Goal: Transaction & Acquisition: Purchase product/service

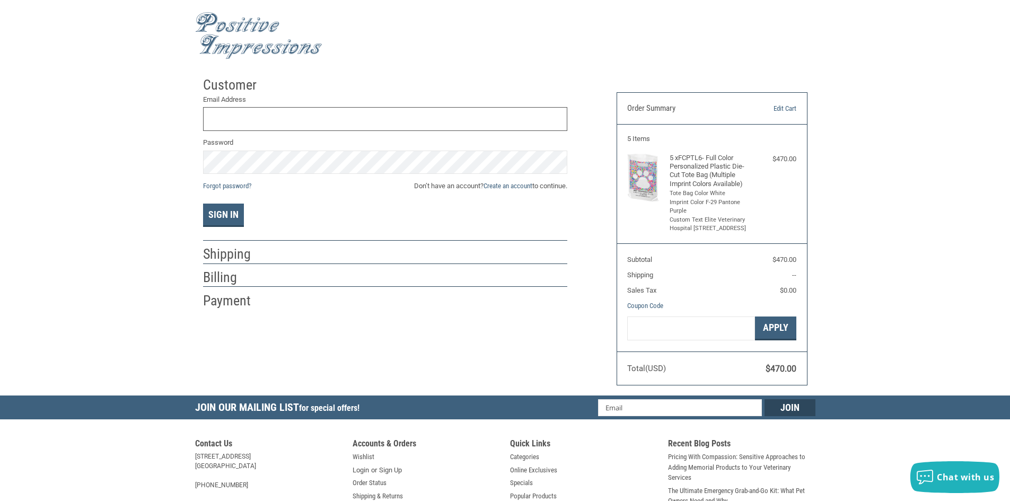
click at [428, 112] on input "Email Address" at bounding box center [385, 119] width 364 height 24
click at [450, 268] on div "Billing" at bounding box center [385, 277] width 364 height 19
click at [299, 117] on input "Email Address" at bounding box center [385, 119] width 364 height 24
click at [378, 316] on div "Customer Returning Customer Email Address Password Forgot password? Don’t have …" at bounding box center [505, 234] width 620 height 324
click at [345, 109] on input "Email Address" at bounding box center [385, 119] width 364 height 24
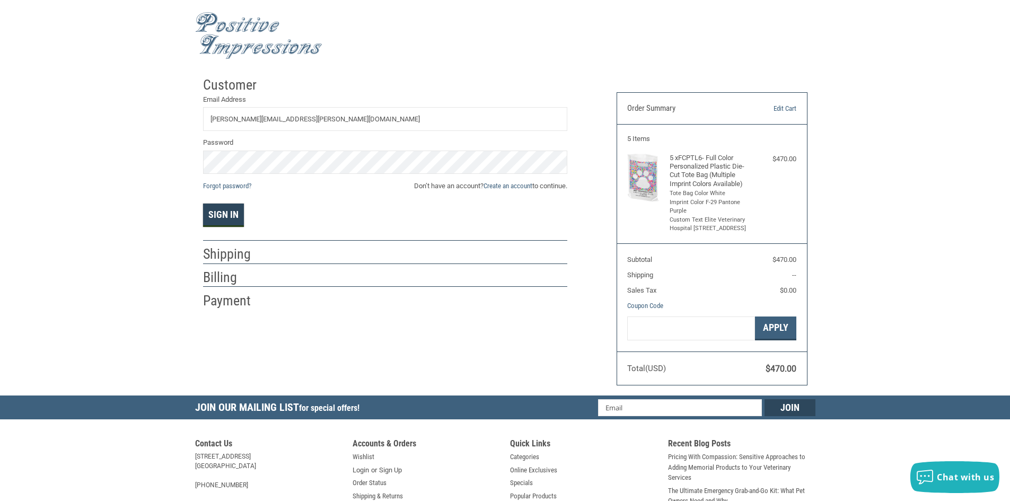
click at [226, 215] on button "Sign In" at bounding box center [223, 215] width 41 height 23
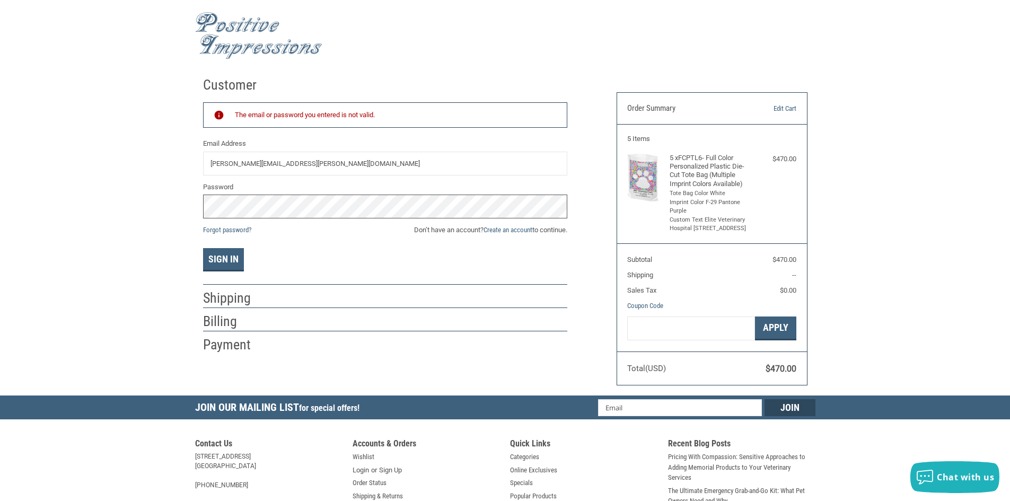
click at [173, 210] on div "Customer Returning Customer The email or password you entered is not valid. Ema…" at bounding box center [505, 234] width 1010 height 324
click at [203, 248] on button "Sign In" at bounding box center [223, 259] width 41 height 23
click at [170, 200] on div "Customer Returning Customer The email or password you entered is not valid. Ema…" at bounding box center [505, 234] width 1010 height 324
click at [203, 248] on button "Sign In" at bounding box center [223, 259] width 41 height 23
drag, startPoint x: 370, startPoint y: 162, endPoint x: 145, endPoint y: 171, distance: 225.0
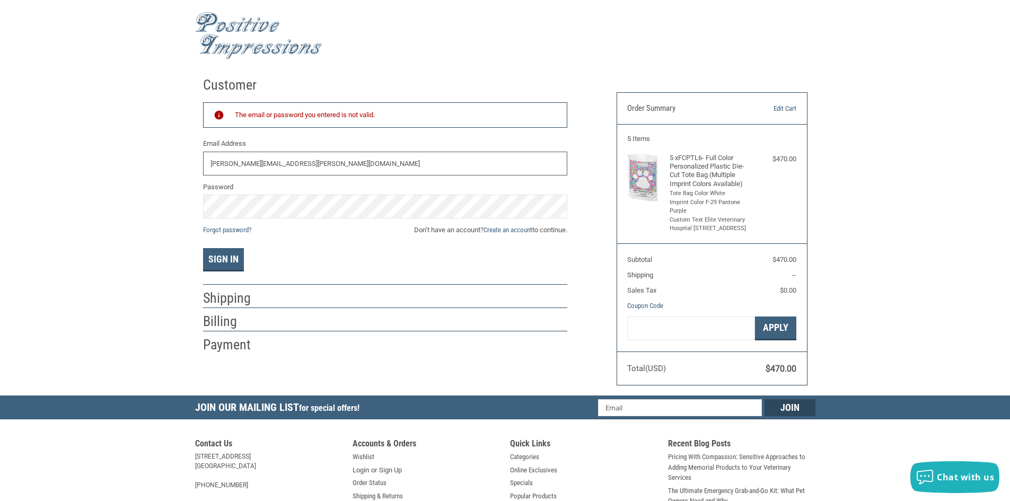
click at [145, 171] on div "Customer Returning Customer The email or password you entered is not valid. Ema…" at bounding box center [505, 234] width 1010 height 324
type input "[PERSON_NAME][EMAIL_ADDRESS][PERSON_NAME][DOMAIN_NAME]"
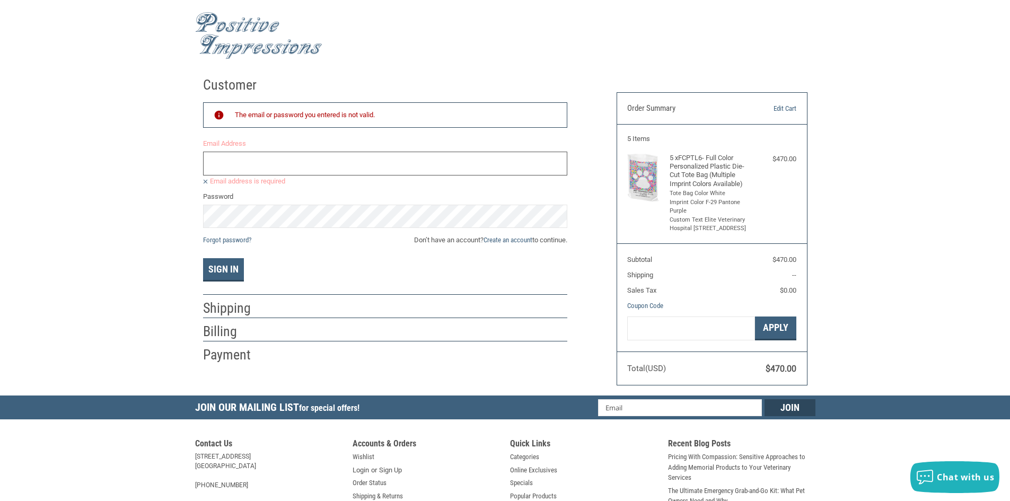
click at [270, 164] on input "Email Address" at bounding box center [385, 164] width 364 height 24
type input "[EMAIL_ADDRESS][DOMAIN_NAME]"
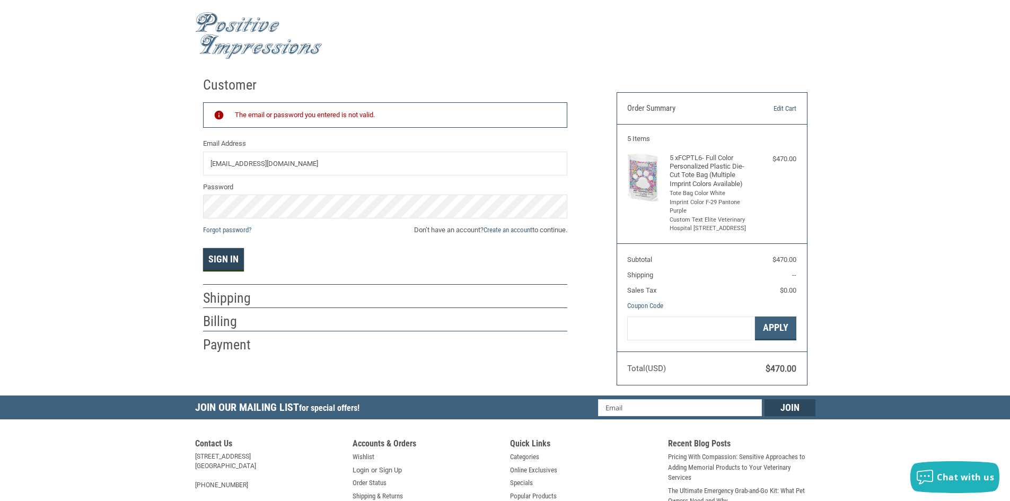
click at [219, 261] on button "Sign In" at bounding box center [223, 259] width 41 height 23
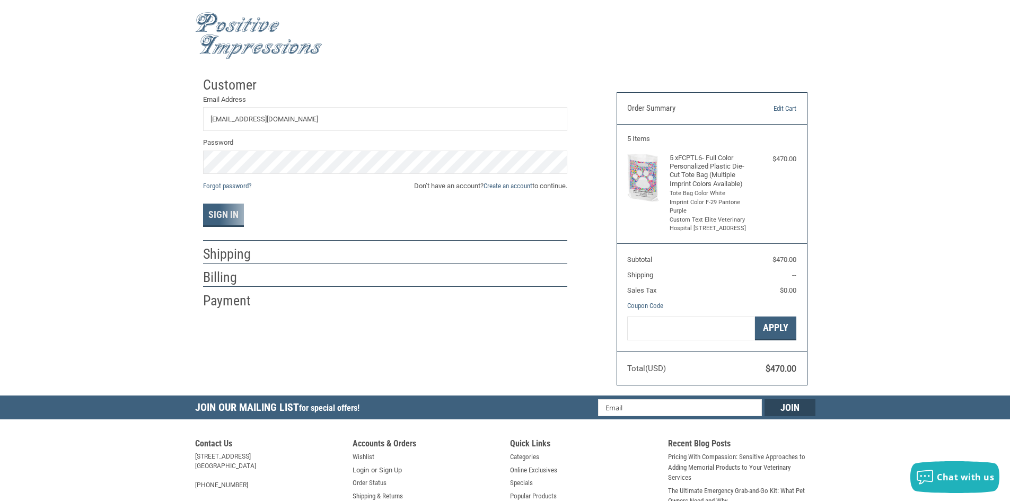
click at [247, 223] on div "Sign In" at bounding box center [385, 215] width 364 height 23
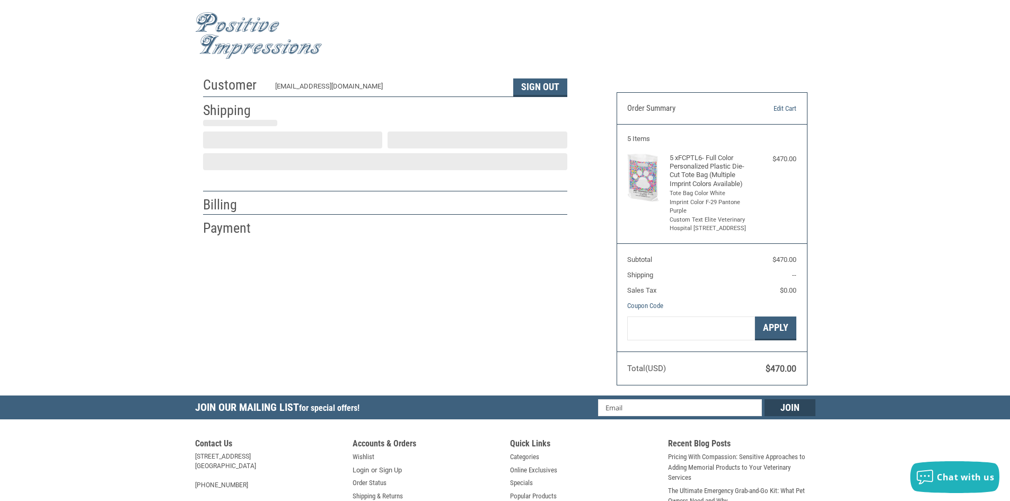
click at [234, 217] on div "Customer [EMAIL_ADDRESS][DOMAIN_NAME] Sign Out Shipping Billing Payment Order S…" at bounding box center [505, 234] width 620 height 324
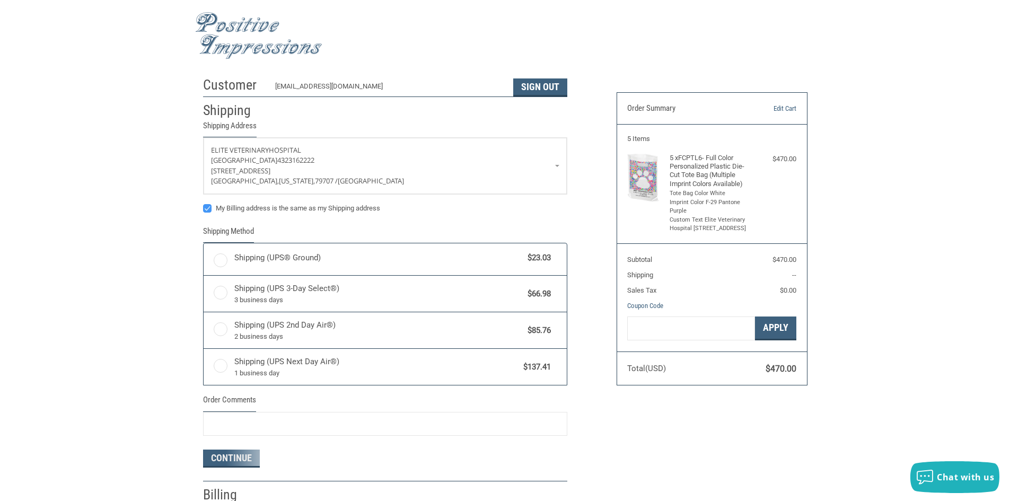
radio input "true"
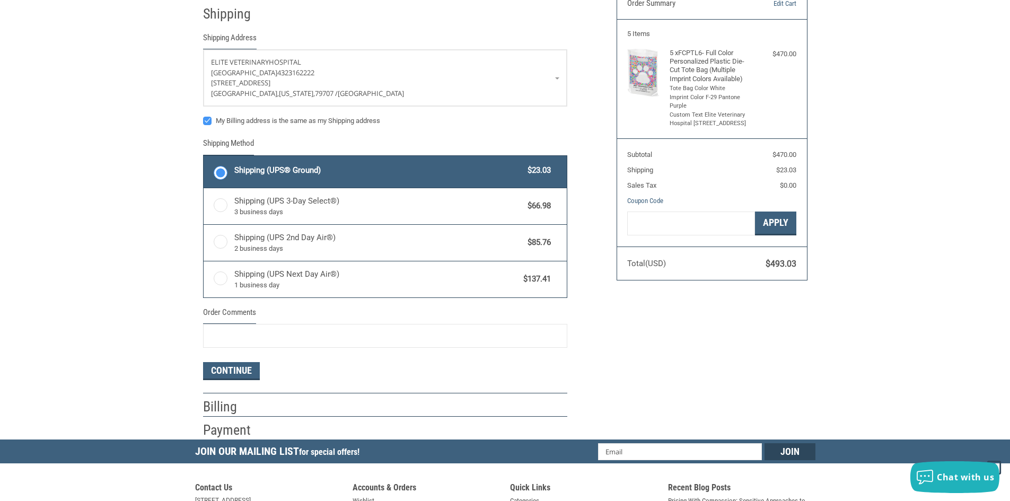
scroll to position [106, 0]
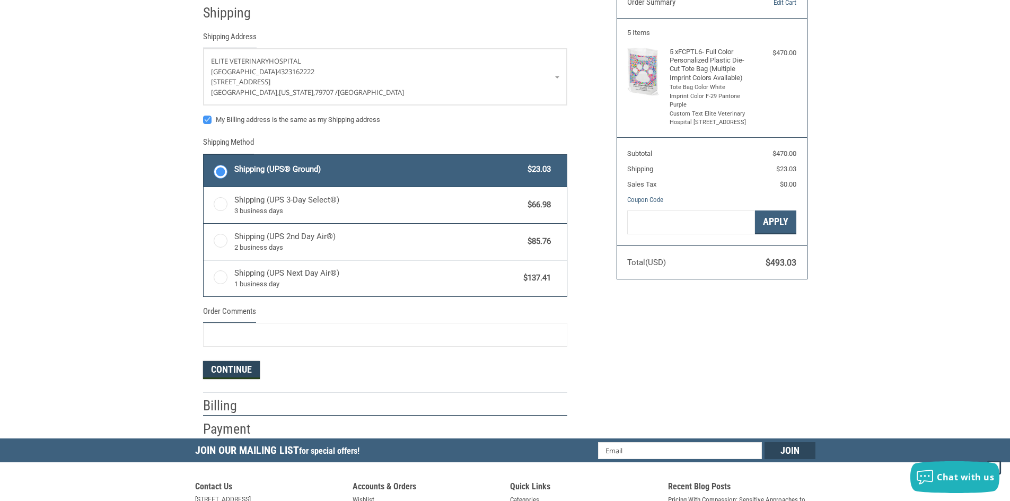
click at [237, 372] on button "Continue" at bounding box center [231, 370] width 57 height 18
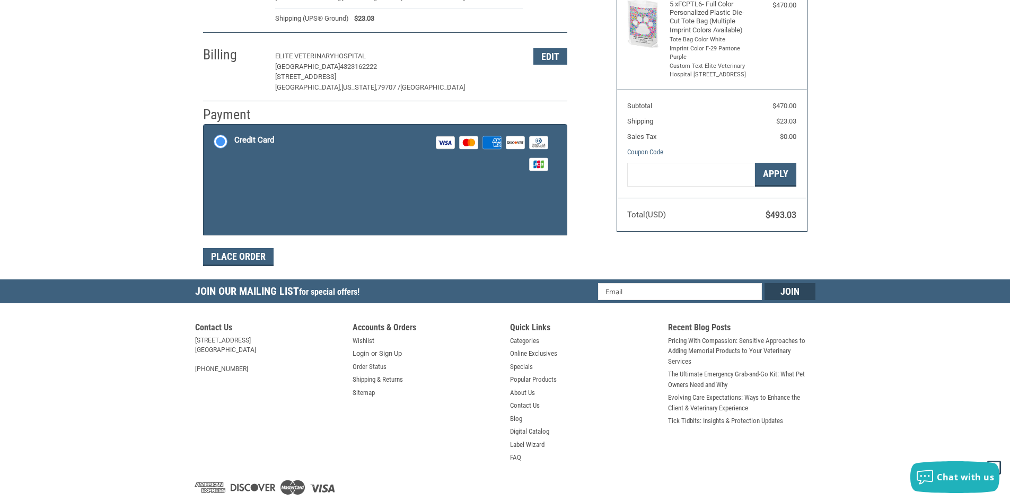
scroll to position [155, 0]
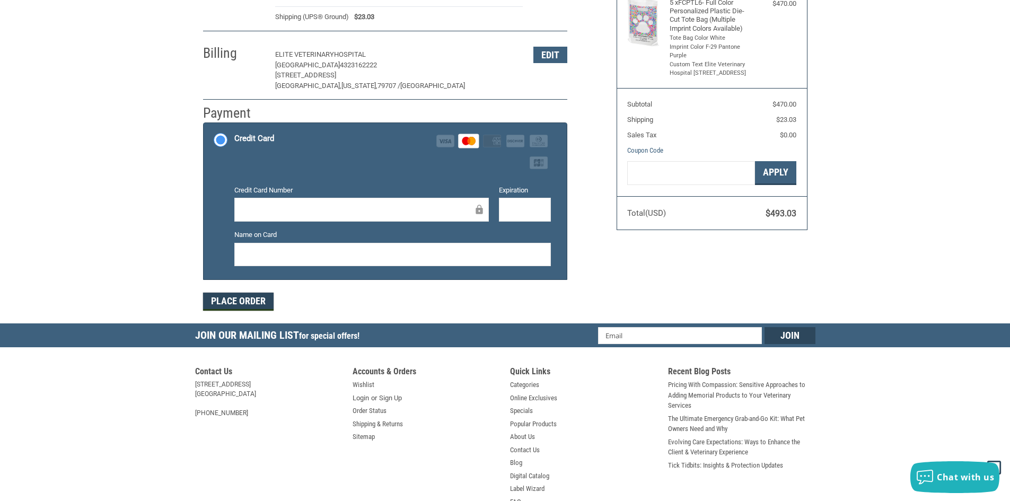
click at [246, 299] on button "Place Order" at bounding box center [238, 302] width 71 height 18
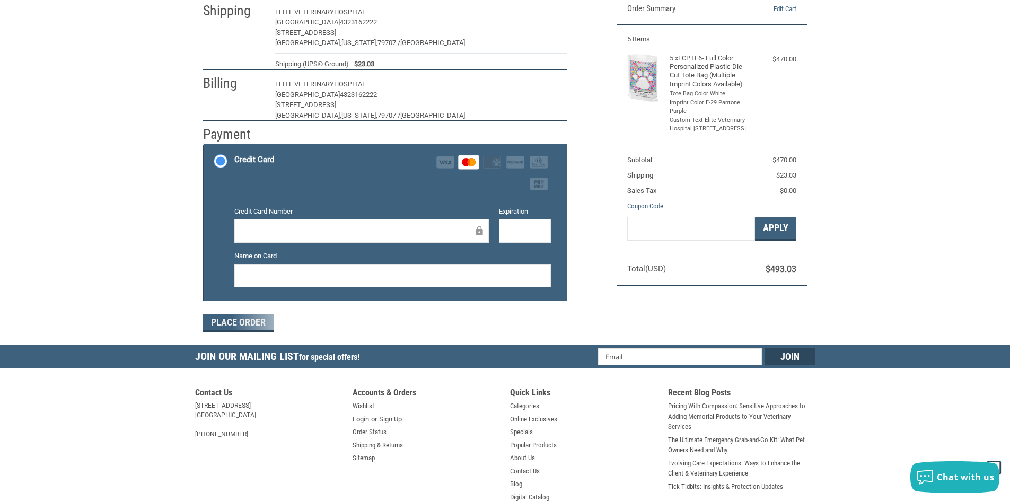
scroll to position [0, 0]
